Goal: Transaction & Acquisition: Purchase product/service

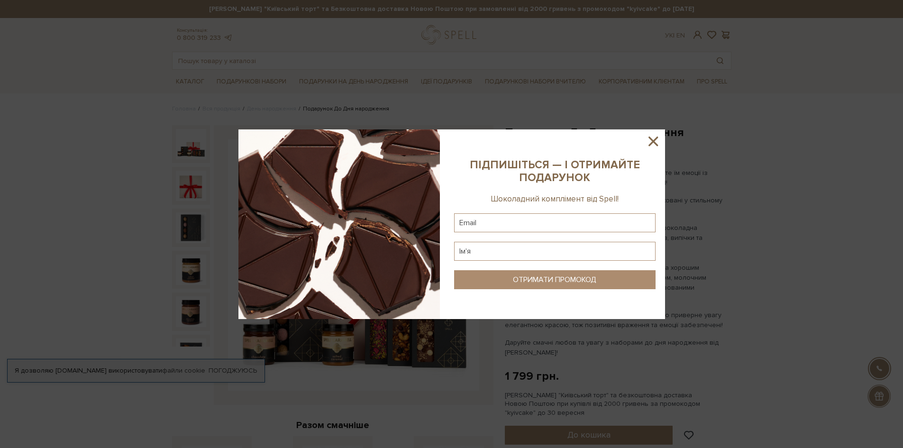
click at [650, 139] on icon at bounding box center [653, 141] width 9 height 9
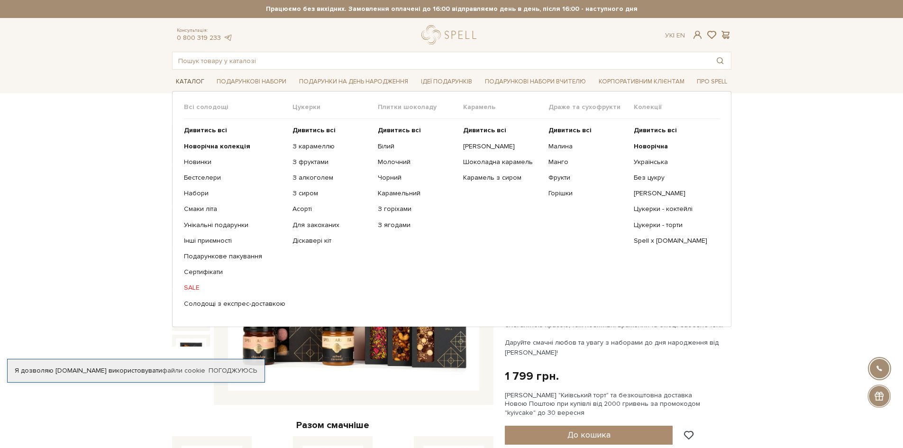
click at [188, 82] on link "Каталог" at bounding box center [190, 81] width 36 height 15
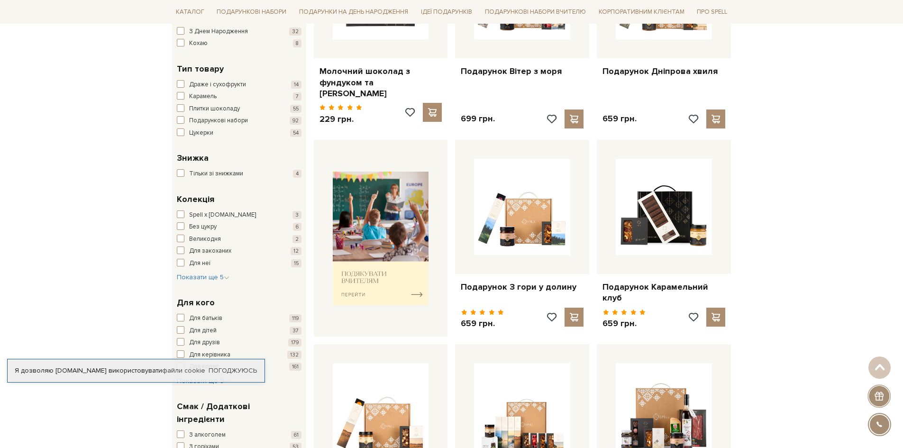
scroll to position [47, 0]
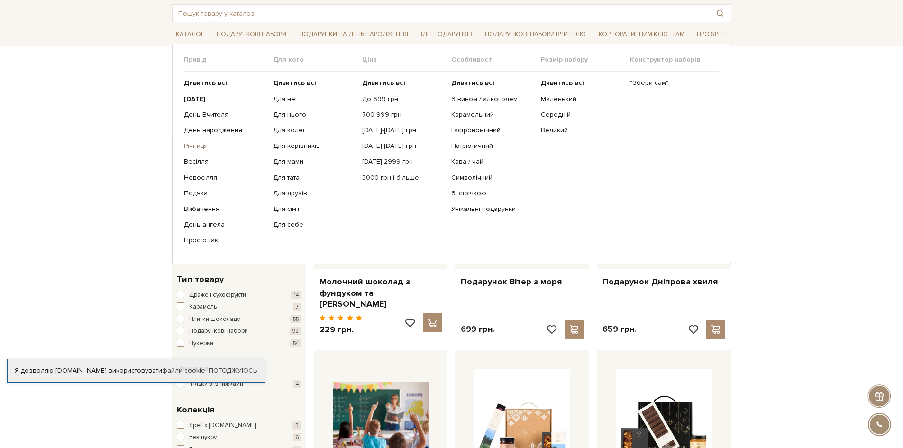
click at [199, 146] on link "Річниця" at bounding box center [225, 146] width 82 height 9
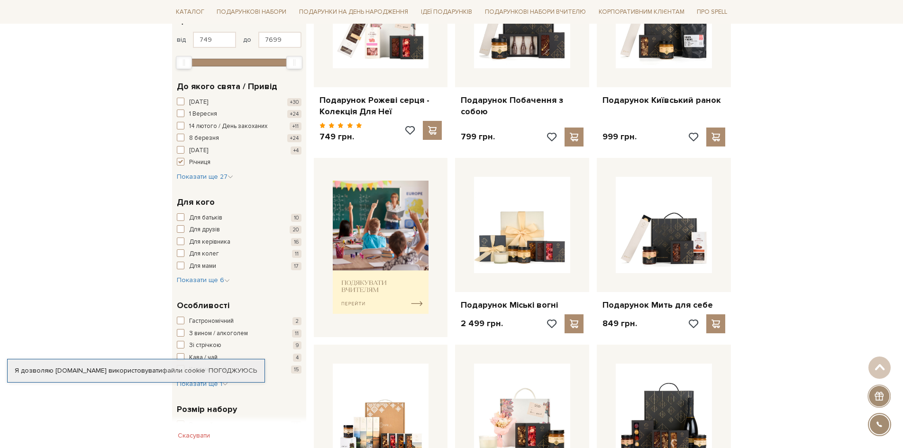
scroll to position [95, 0]
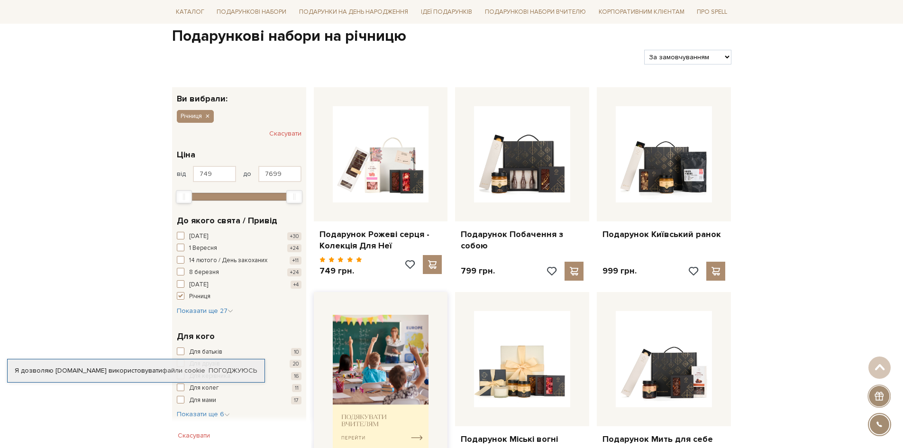
click at [391, 360] on img at bounding box center [381, 381] width 96 height 133
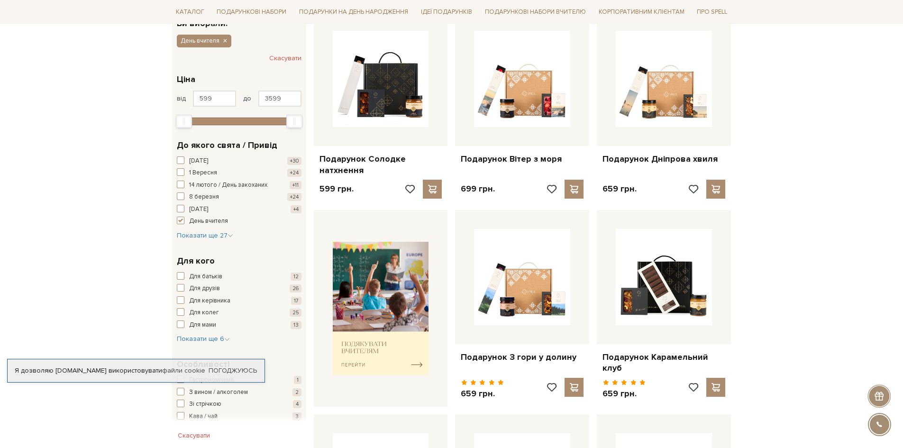
scroll to position [284, 0]
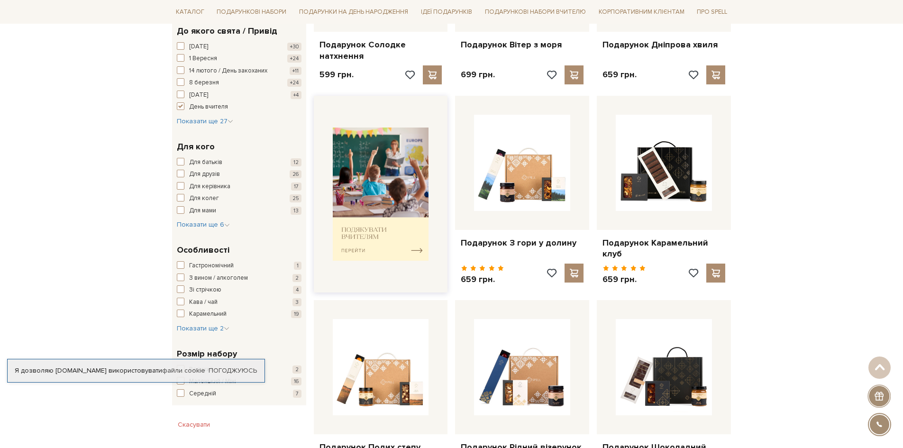
click at [415, 243] on img at bounding box center [381, 194] width 96 height 133
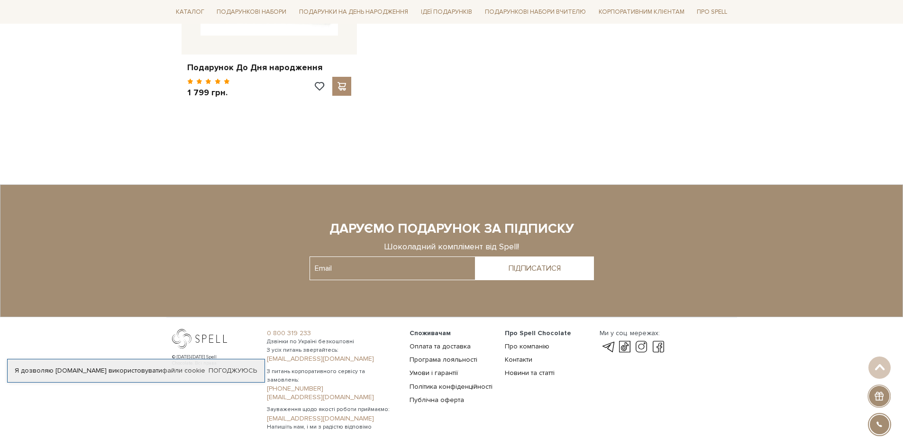
scroll to position [1630, 0]
